Goal: Information Seeking & Learning: Learn about a topic

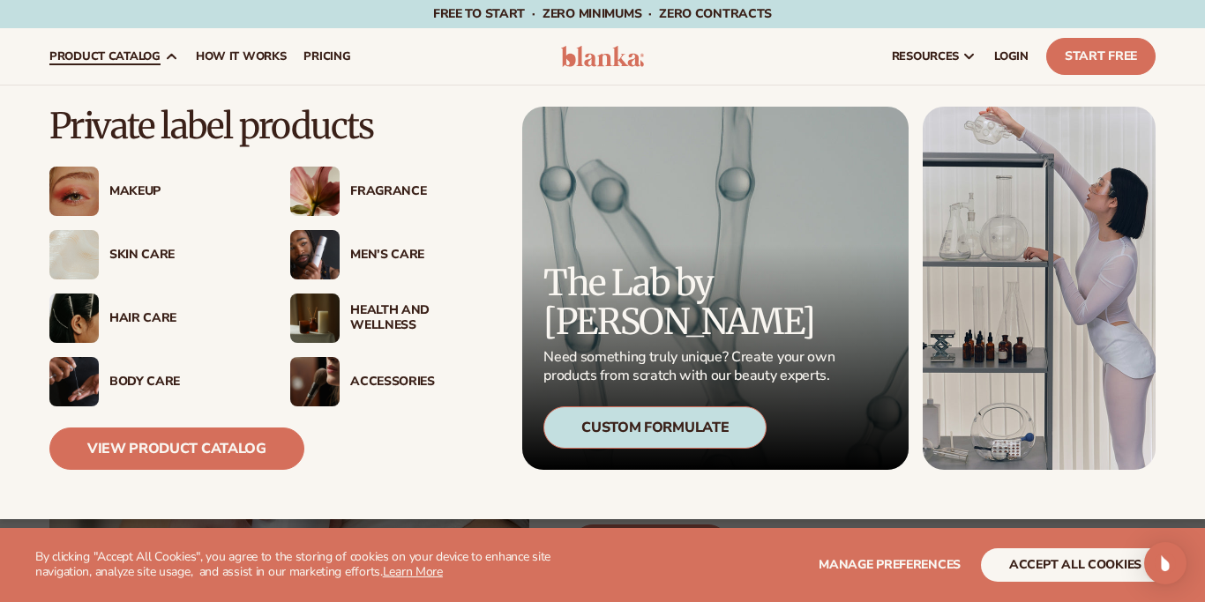
click at [331, 380] on img at bounding box center [314, 381] width 49 height 49
click at [147, 248] on div "Skin Care" at bounding box center [182, 255] width 146 height 15
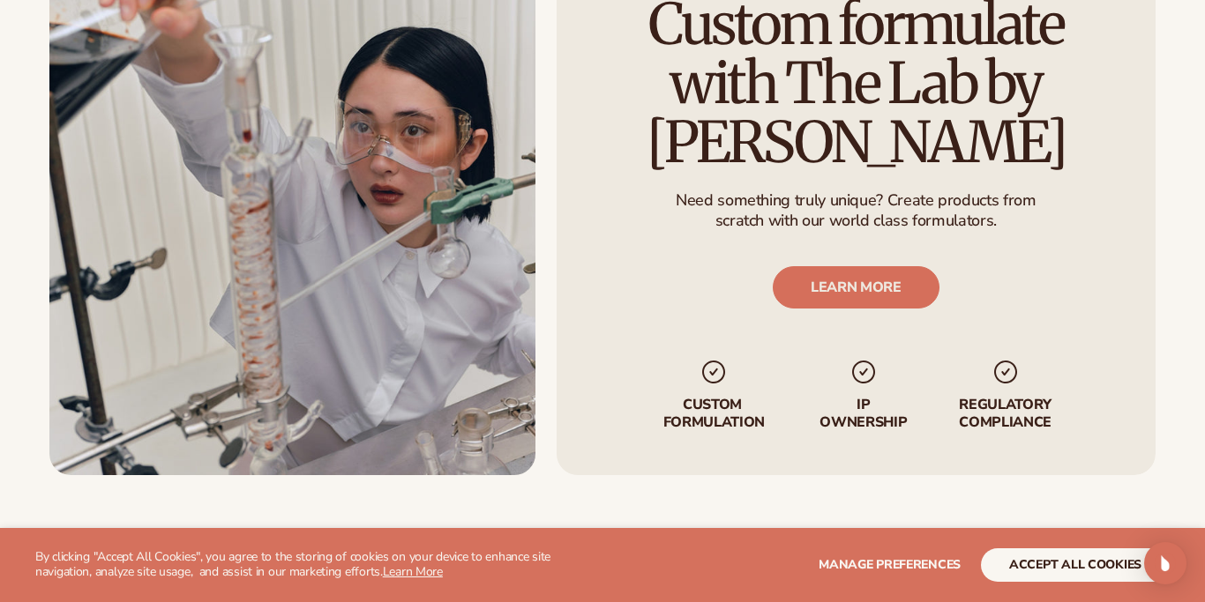
scroll to position [2158, 0]
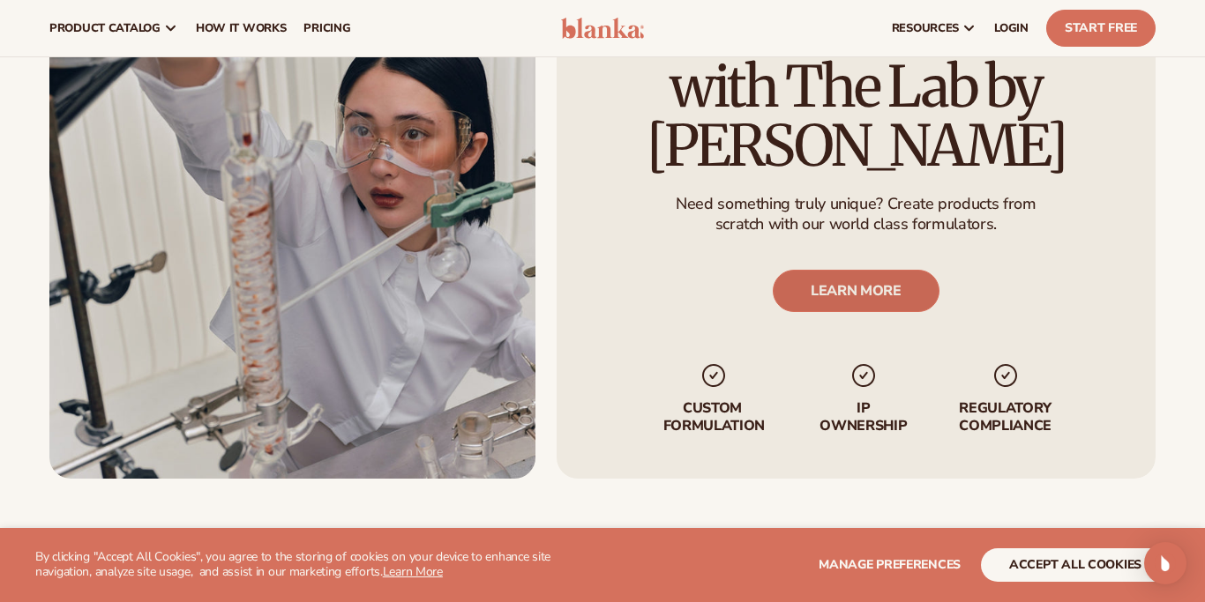
click at [812, 302] on link "LEARN MORE" at bounding box center [856, 292] width 167 height 42
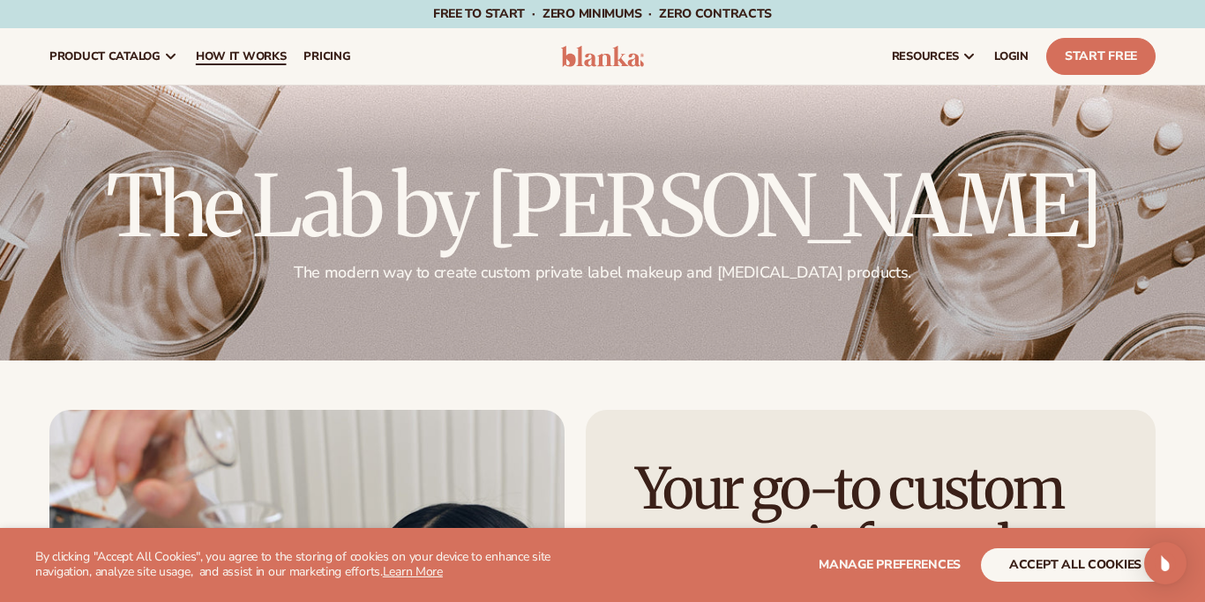
click at [265, 63] on span "How It Works" at bounding box center [241, 56] width 91 height 14
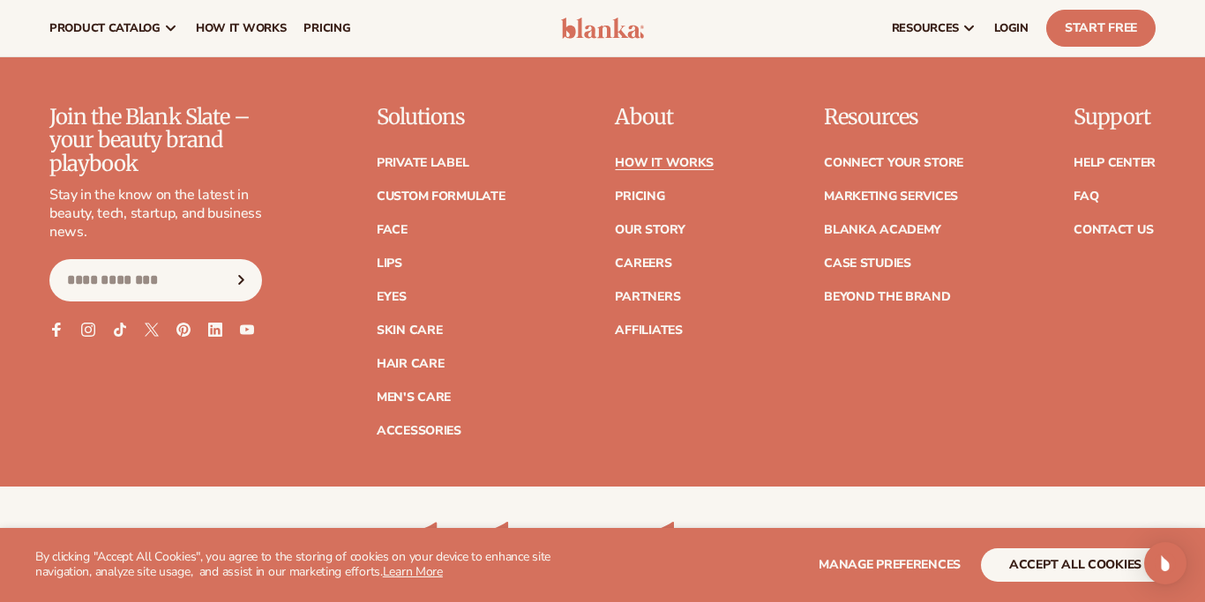
scroll to position [3913, 0]
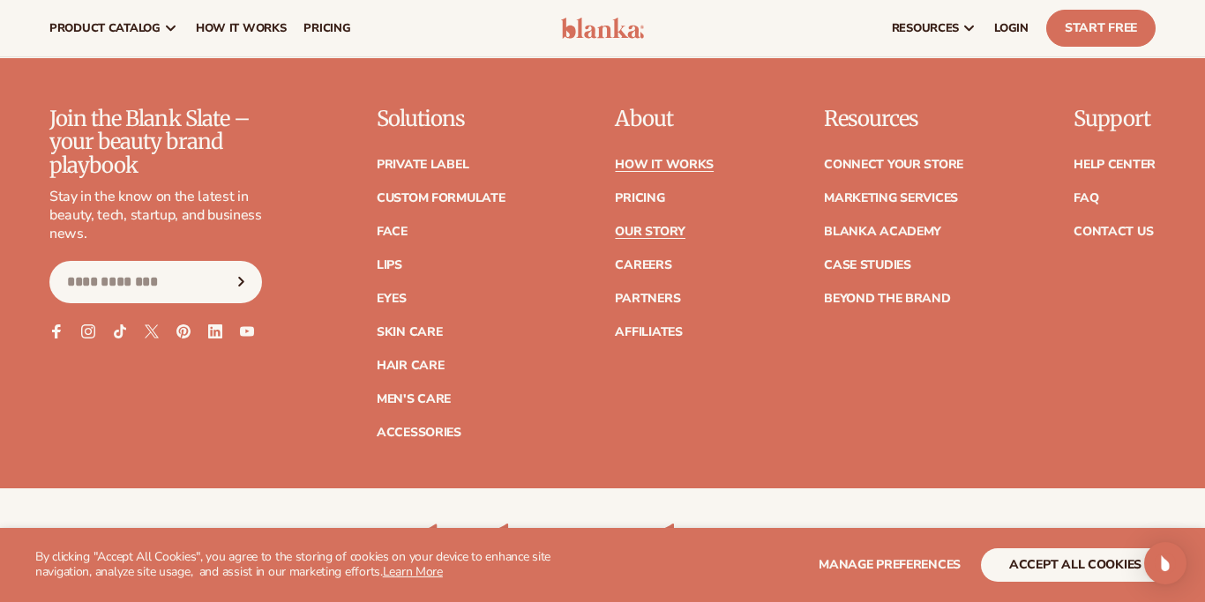
click at [630, 226] on link "Our Story" at bounding box center [650, 232] width 70 height 12
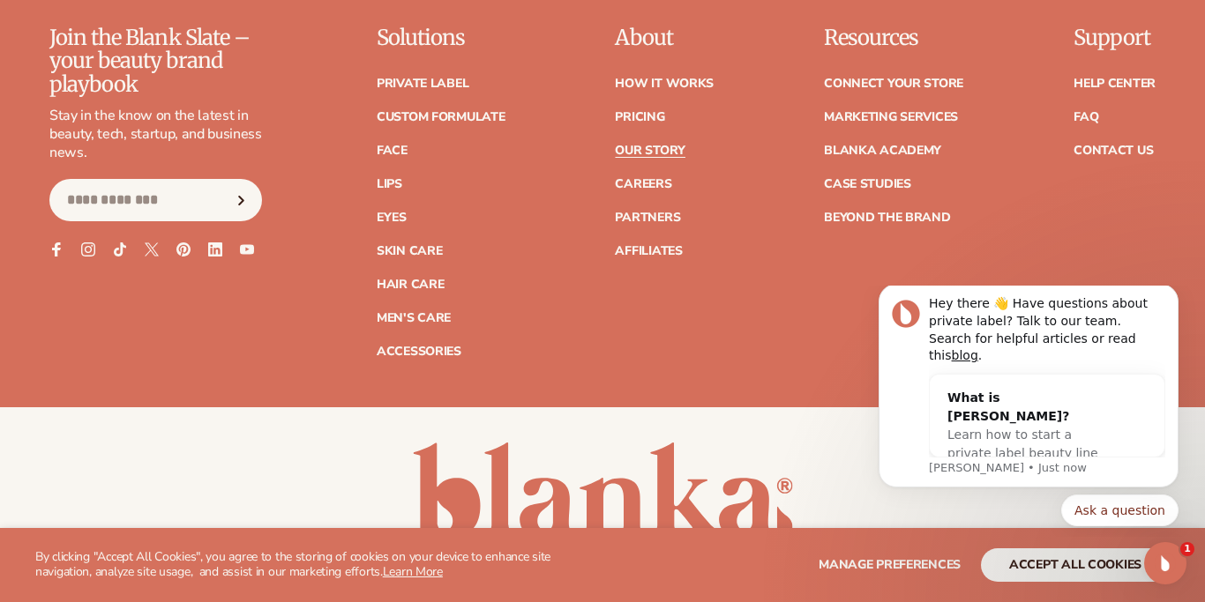
scroll to position [4718, 0]
